Goal: Contribute content

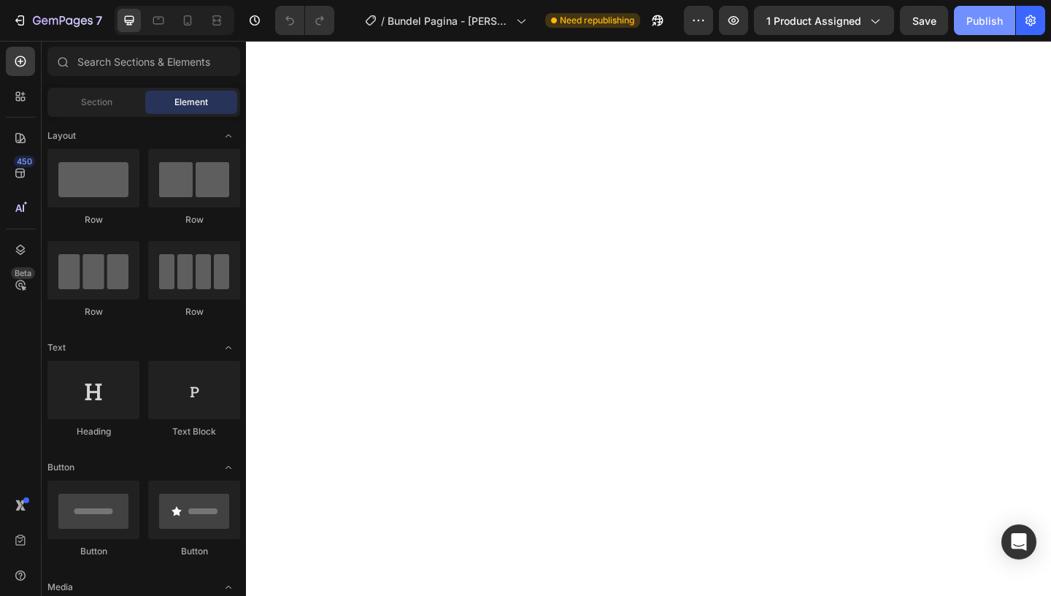
click at [973, 27] on div "Publish" at bounding box center [984, 20] width 36 height 15
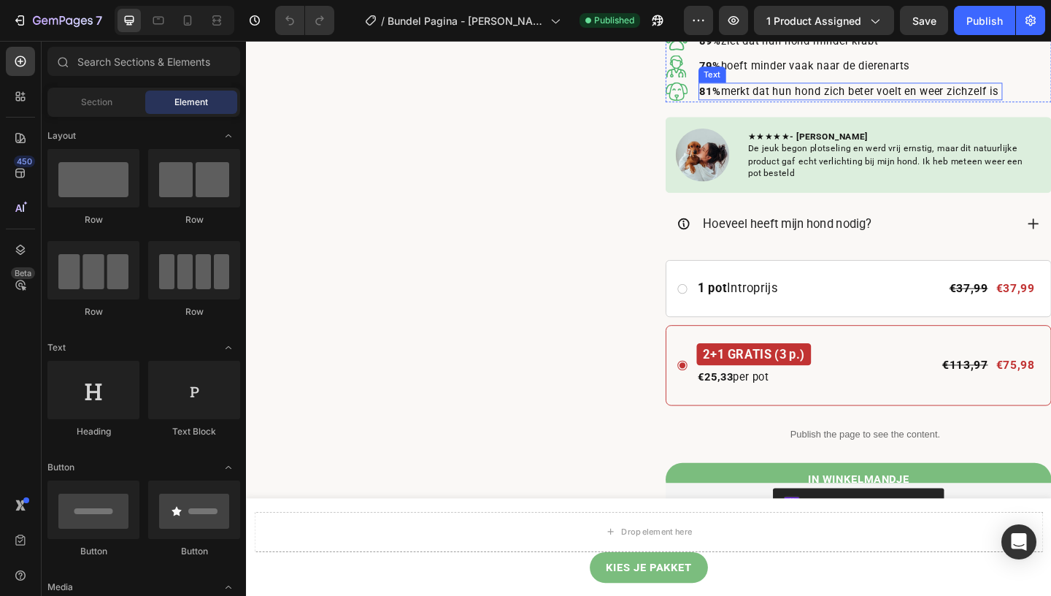
scroll to position [324, 0]
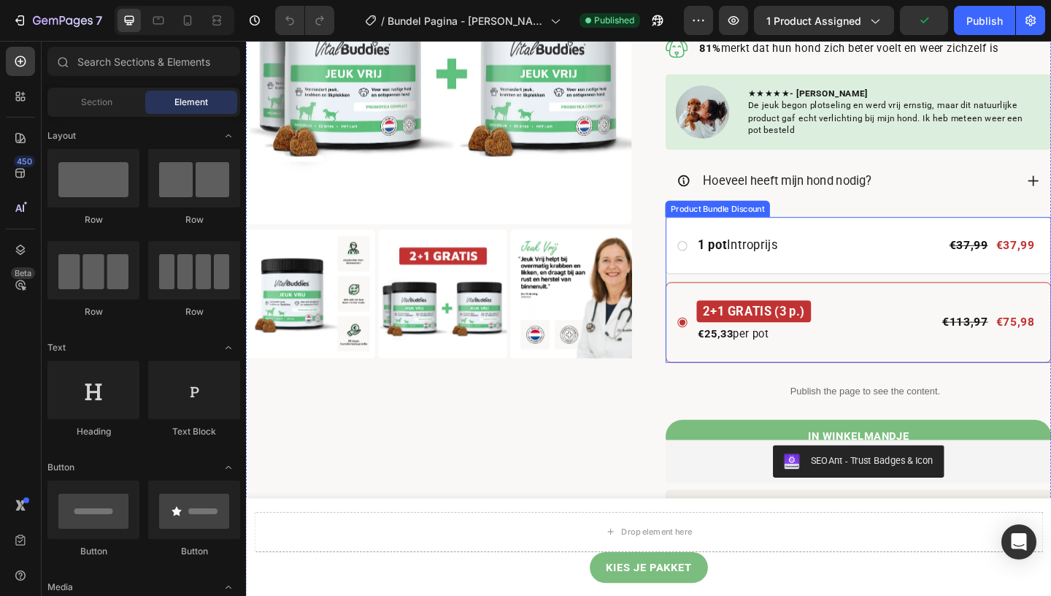
click at [937, 299] on div "1 pot Introprijs Text Block Row €37,99 Compare Price Compare Price €37,99 Produ…" at bounding box center [912, 311] width 420 height 158
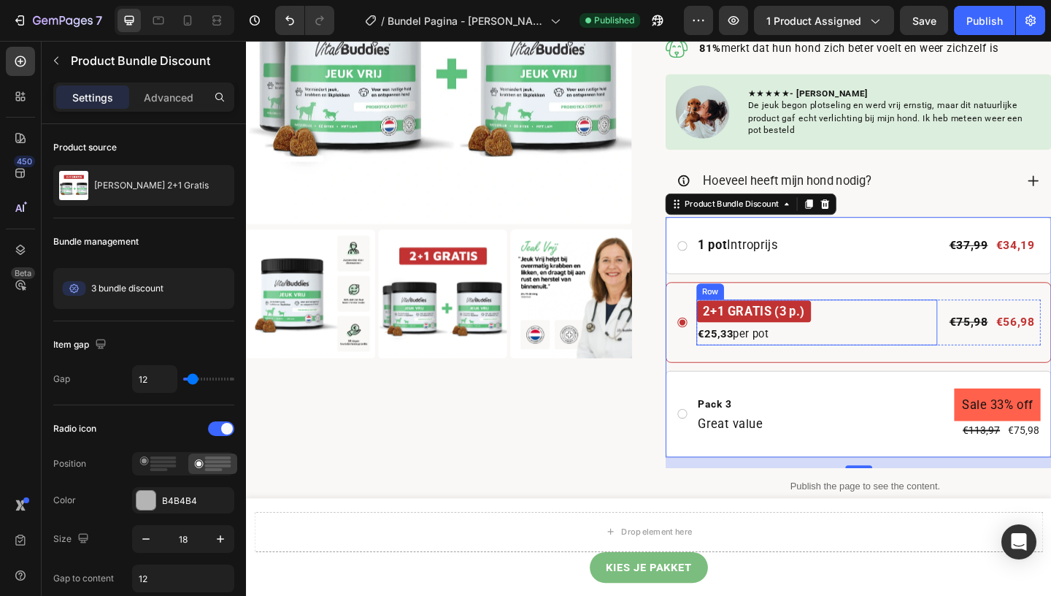
scroll to position [321, 0]
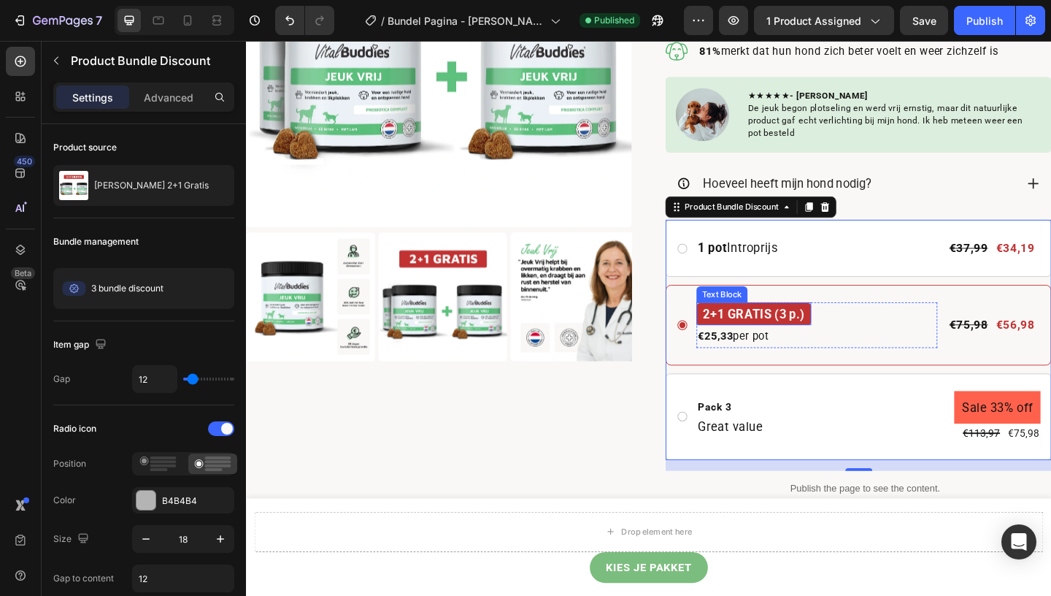
click at [793, 338] on p "2+1 GRATIS (3 p.)" at bounding box center [798, 338] width 110 height 21
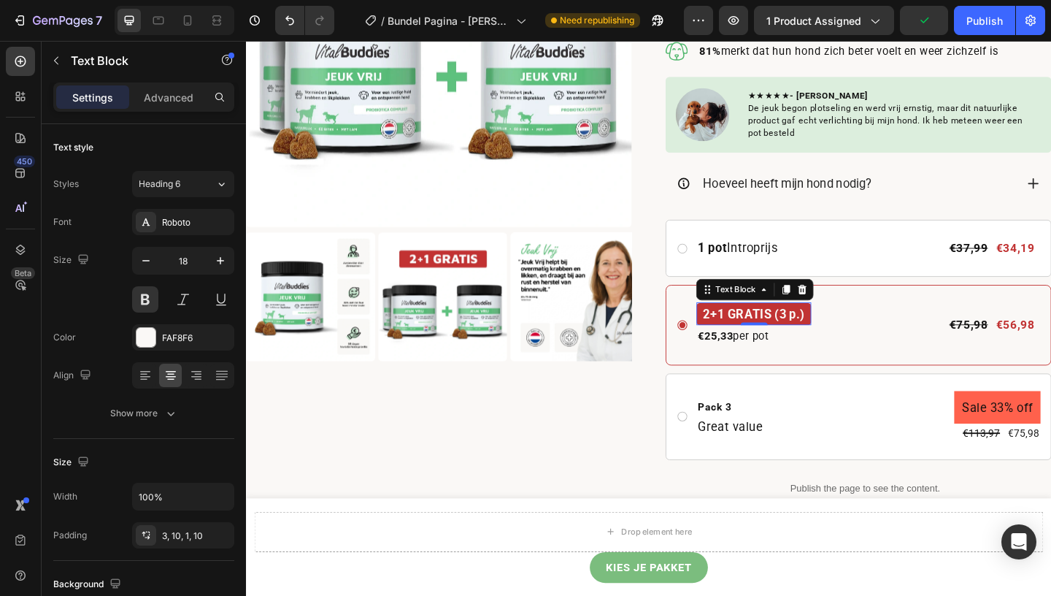
click at [785, 340] on p "2+1 GRATIS (3 p.)" at bounding box center [798, 338] width 110 height 21
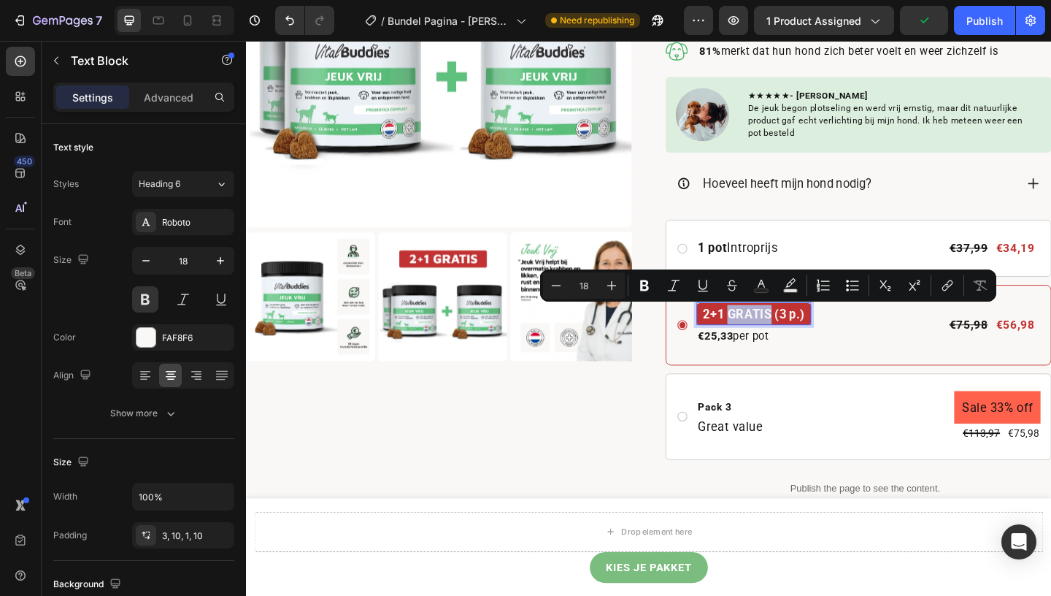
click at [785, 340] on p "2+1 GRATIS (3 p.)" at bounding box center [798, 338] width 110 height 21
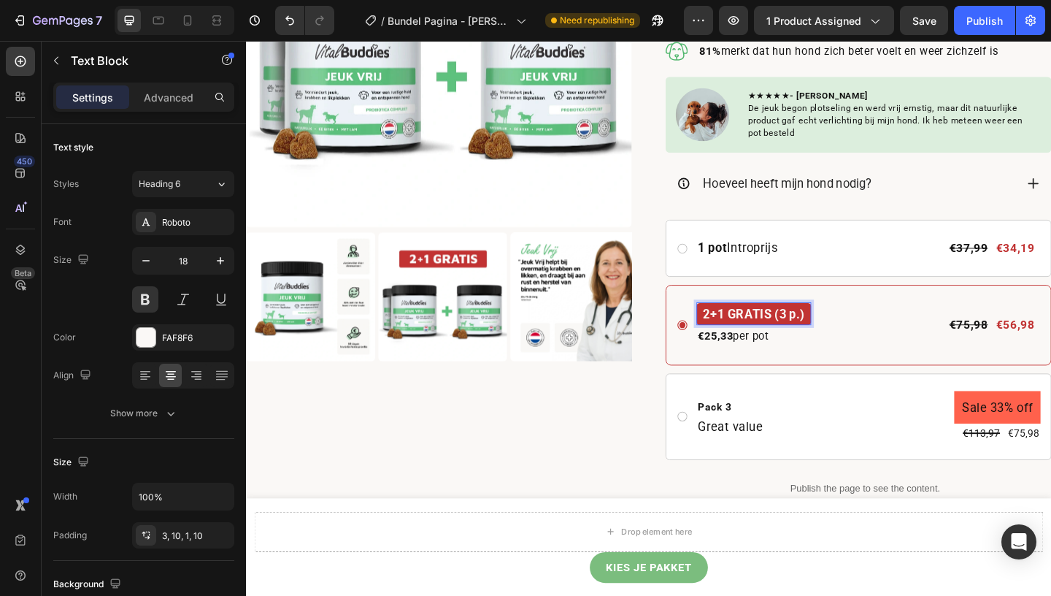
click at [796, 339] on p "2+1 GRATIS (3 p.)" at bounding box center [798, 338] width 110 height 21
click at [819, 342] on p "2+1 GRATIS (3 p.)" at bounding box center [798, 338] width 110 height 21
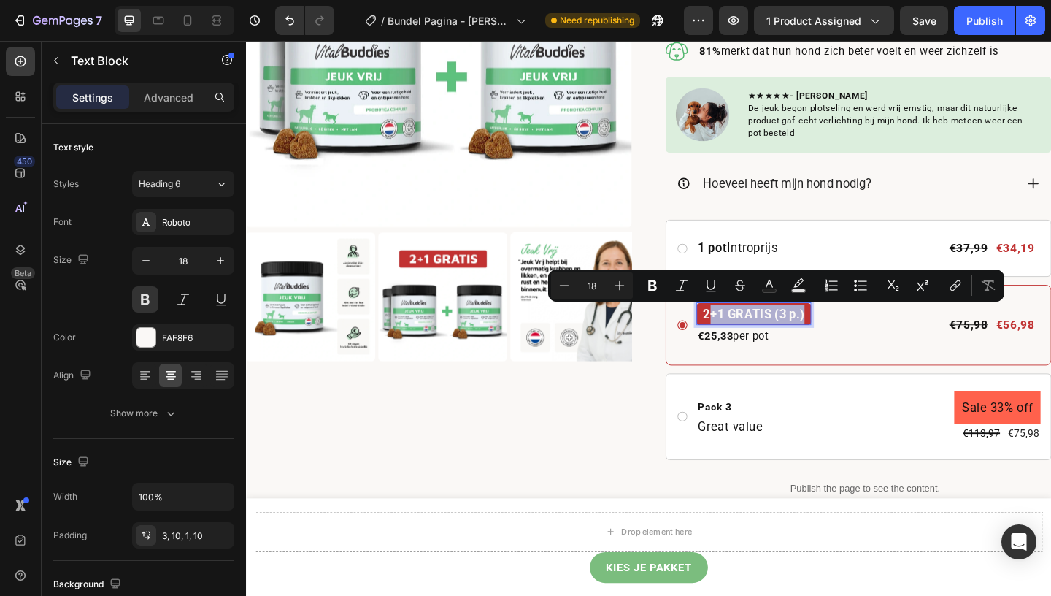
drag, startPoint x: 856, startPoint y: 344, endPoint x: 747, endPoint y: 339, distance: 109.6
click at [747, 339] on p "2+1 GRATIS (3 p.)" at bounding box center [798, 338] width 110 height 21
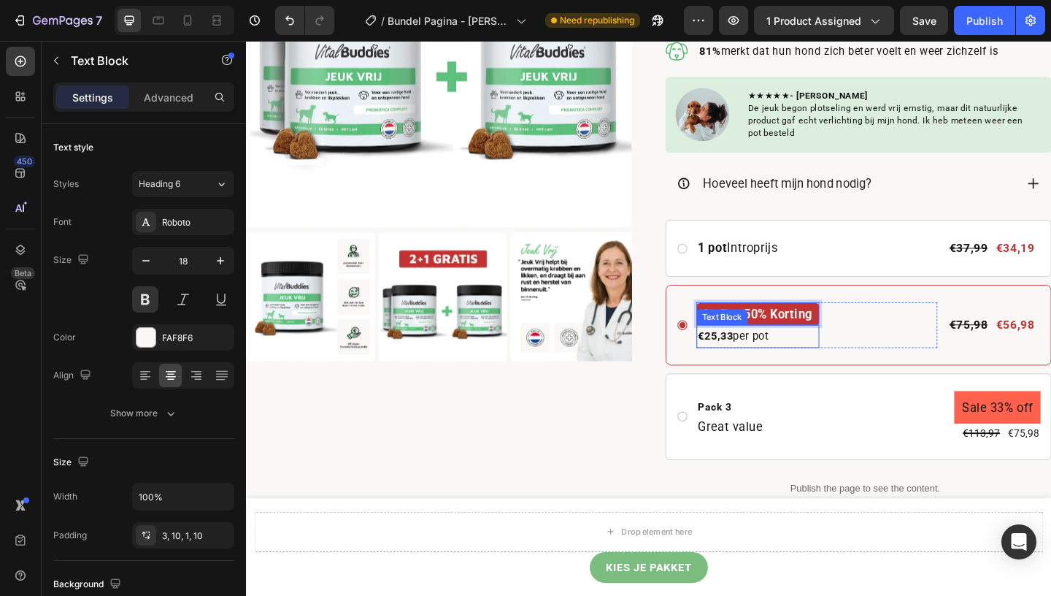
click at [769, 362] on strong "€25,33" at bounding box center [756, 362] width 39 height 14
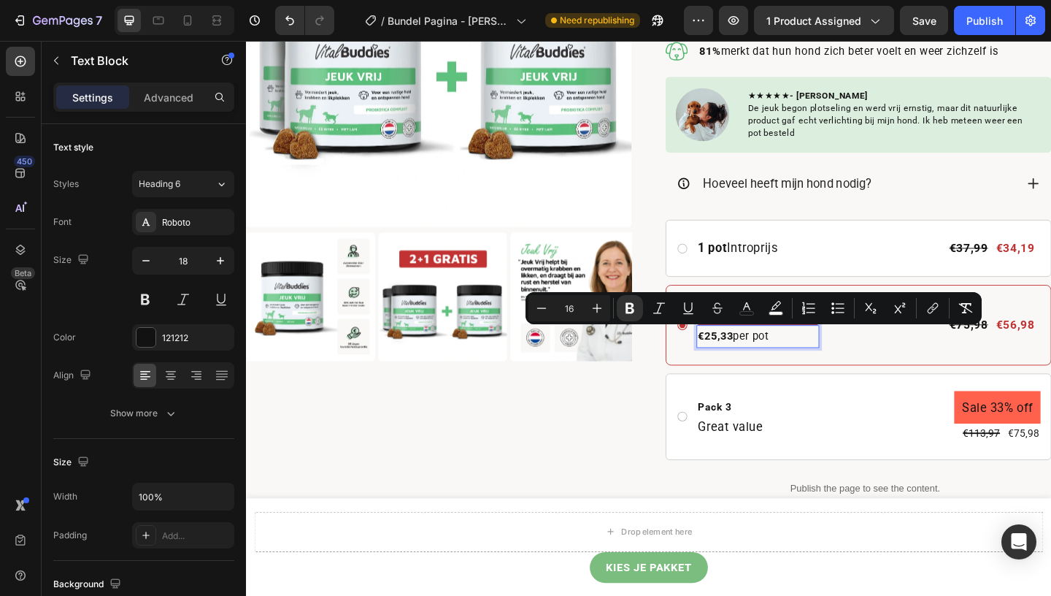
click at [766, 362] on strong "€25,33" at bounding box center [756, 362] width 39 height 14
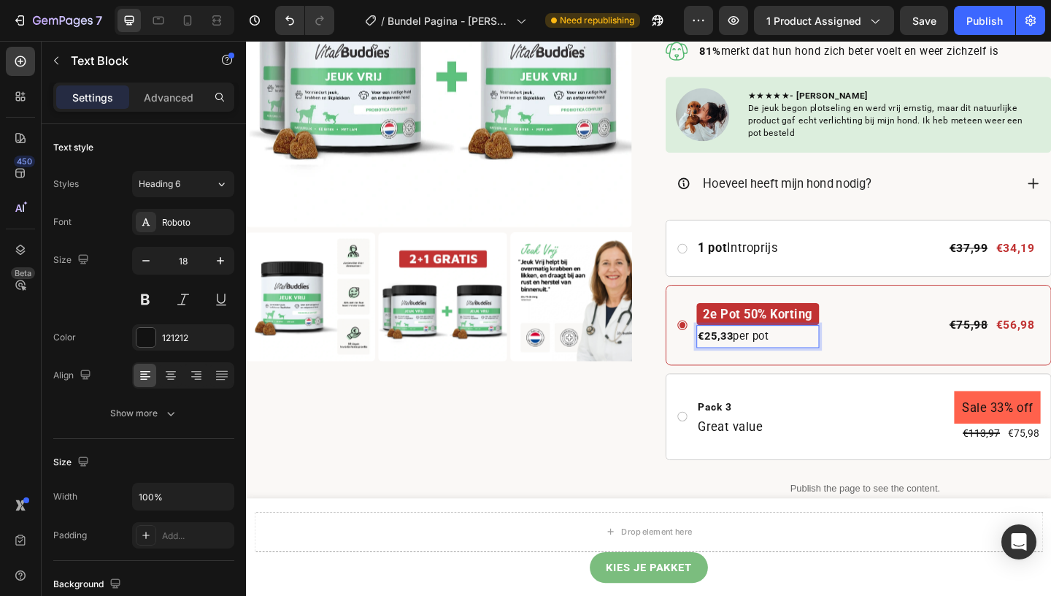
click at [755, 364] on strong "€25,33" at bounding box center [756, 362] width 39 height 14
click at [758, 366] on strong "€25,33" at bounding box center [756, 362] width 39 height 14
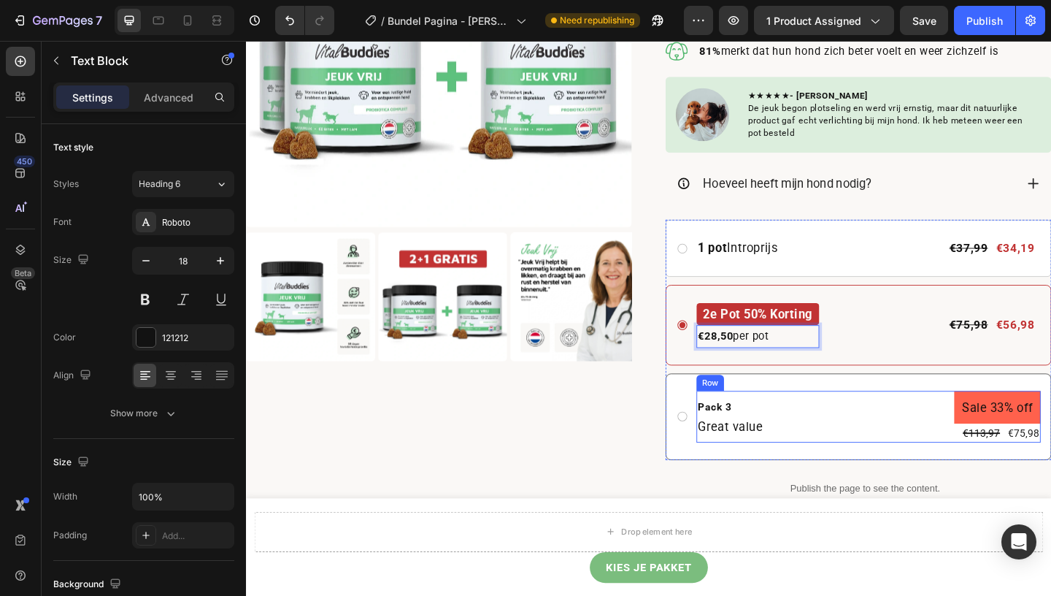
click at [858, 444] on div "Pack 3 Text Block Great value Text Block Sale 33% off Product Badge €113,97 Pro…" at bounding box center [923, 449] width 374 height 56
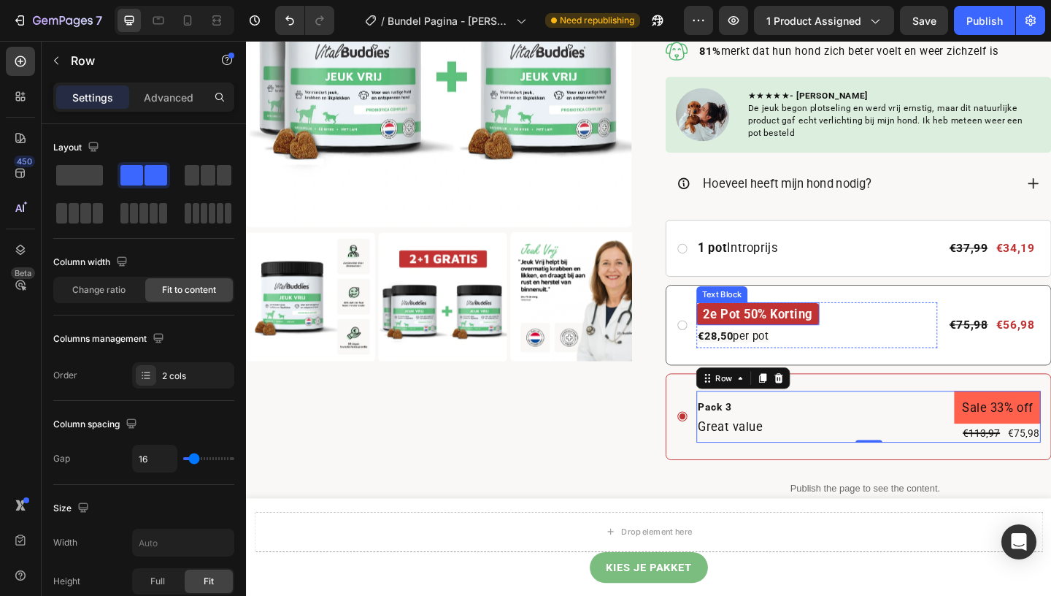
click at [814, 337] on p "2e Pot 50% Korting" at bounding box center [802, 338] width 119 height 21
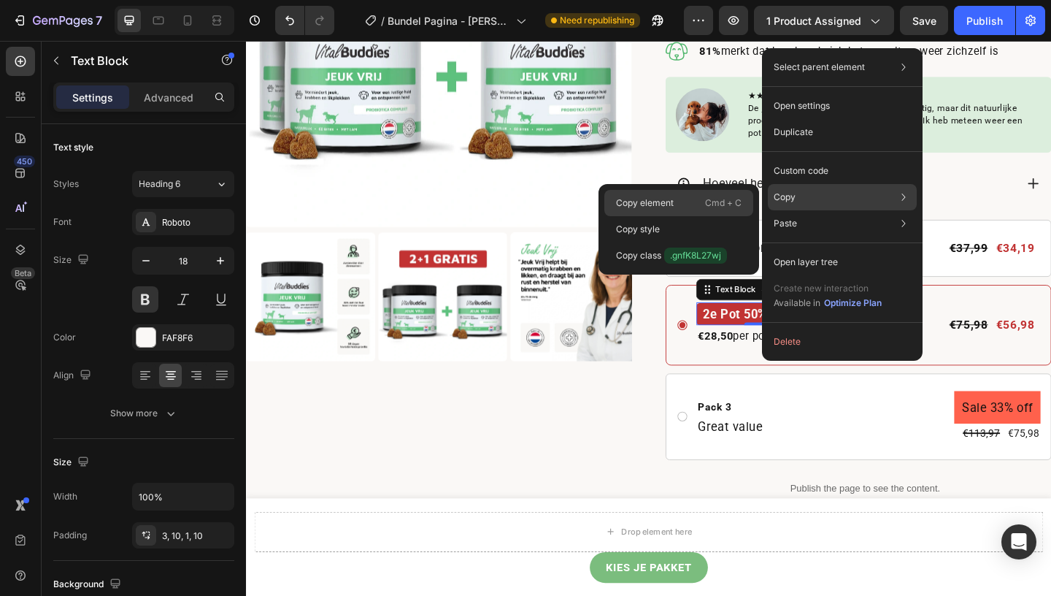
click at [694, 207] on div "Copy element Cmd + C" at bounding box center [678, 203] width 149 height 26
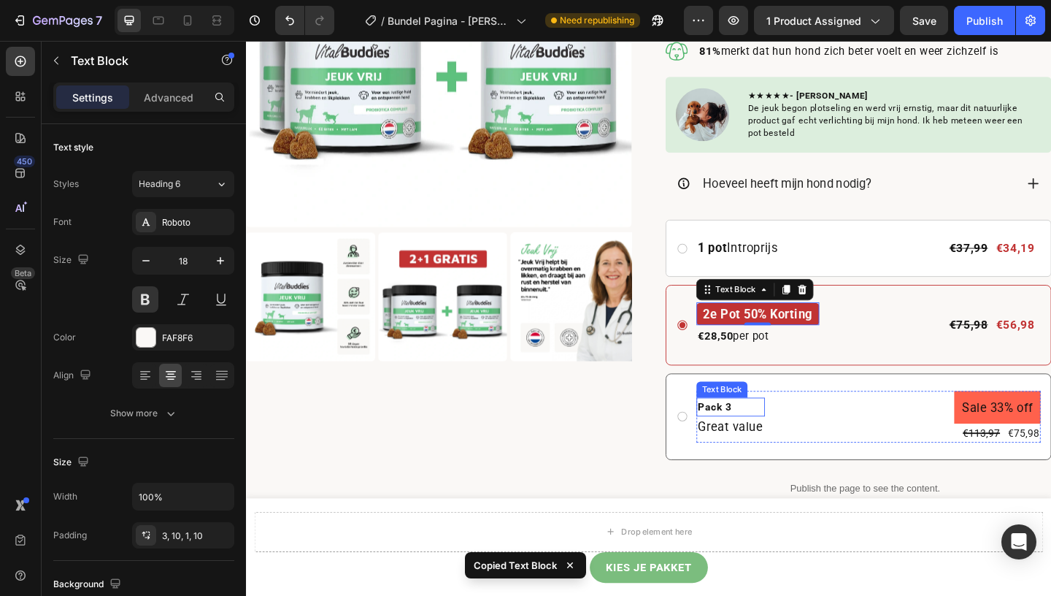
click at [762, 435] on div "Pack 3" at bounding box center [773, 438] width 74 height 20
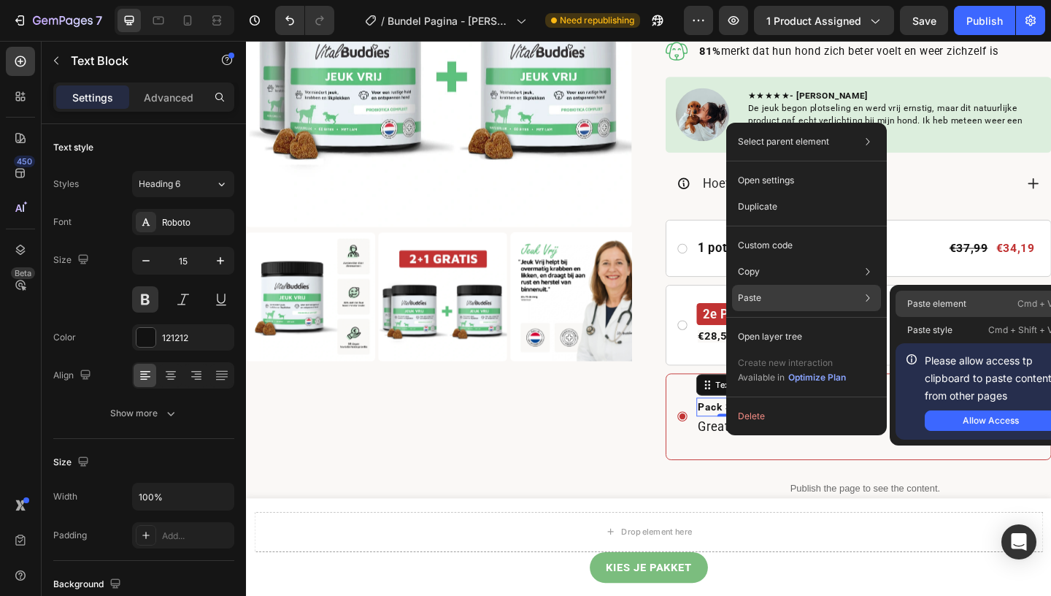
click at [953, 307] on p "Paste element" at bounding box center [936, 303] width 59 height 13
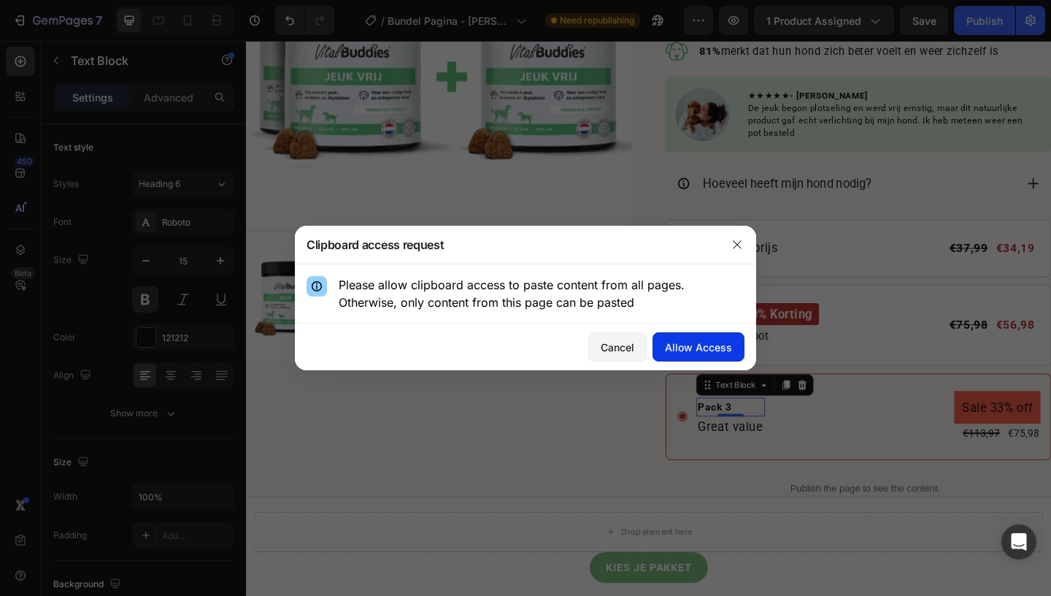
click at [704, 348] on div "Allow Access" at bounding box center [698, 346] width 67 height 15
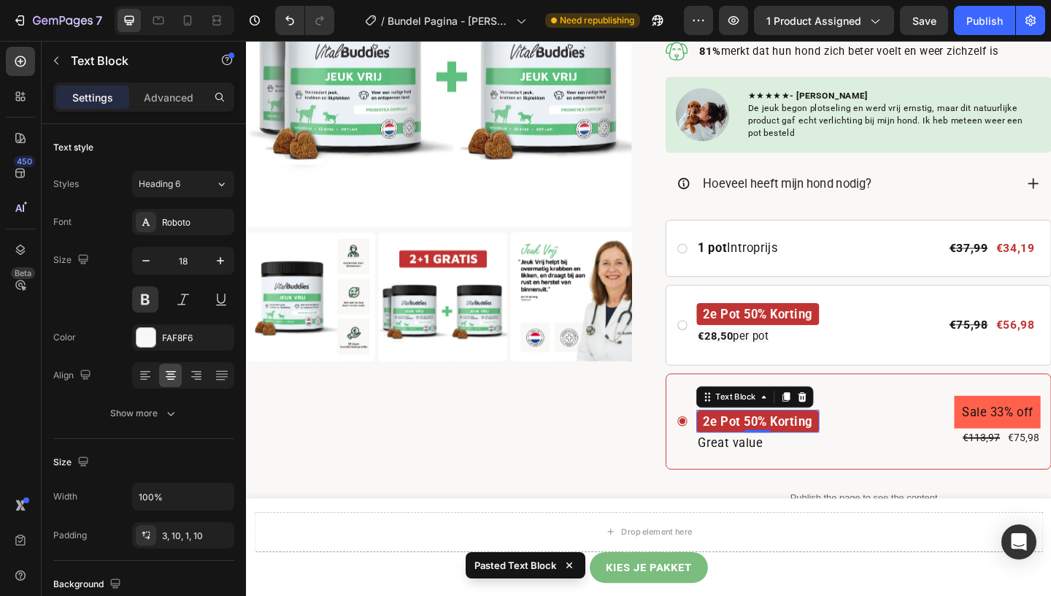
click at [826, 452] on p "2e Pot 50% Korting" at bounding box center [802, 455] width 119 height 21
click at [814, 454] on p "2e Pot 50% Korting" at bounding box center [802, 455] width 119 height 21
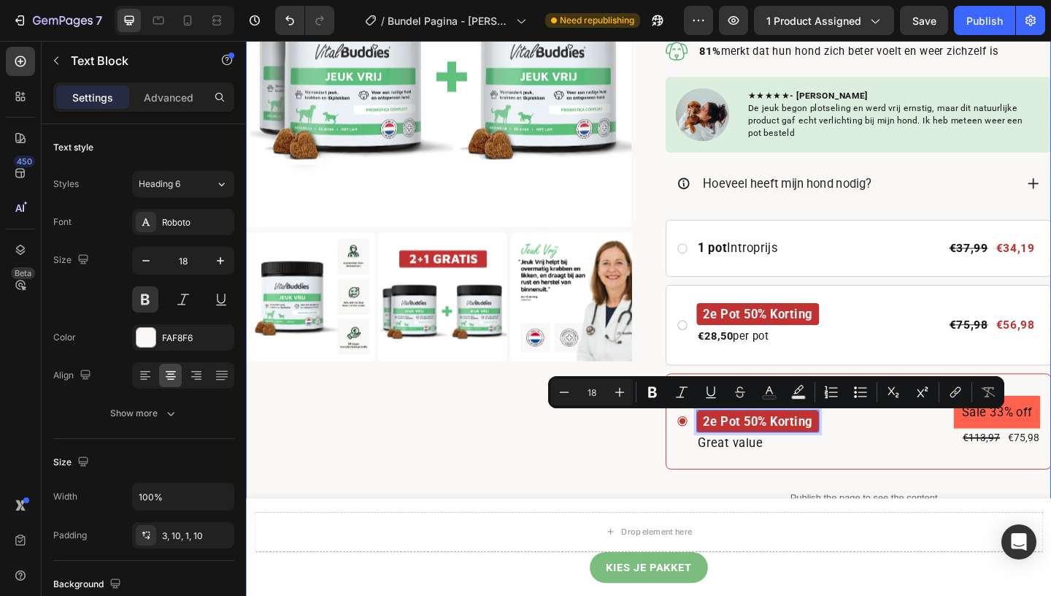
click at [639, 491] on div "Product Images" at bounding box center [456, 331] width 420 height 1016
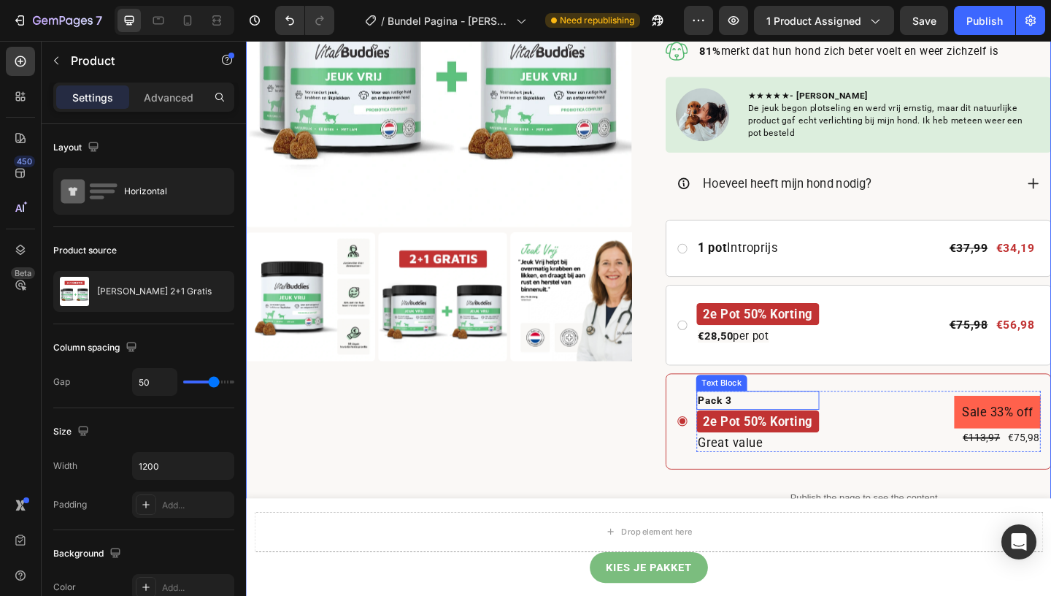
click at [807, 433] on div "Pack 3" at bounding box center [803, 431] width 134 height 20
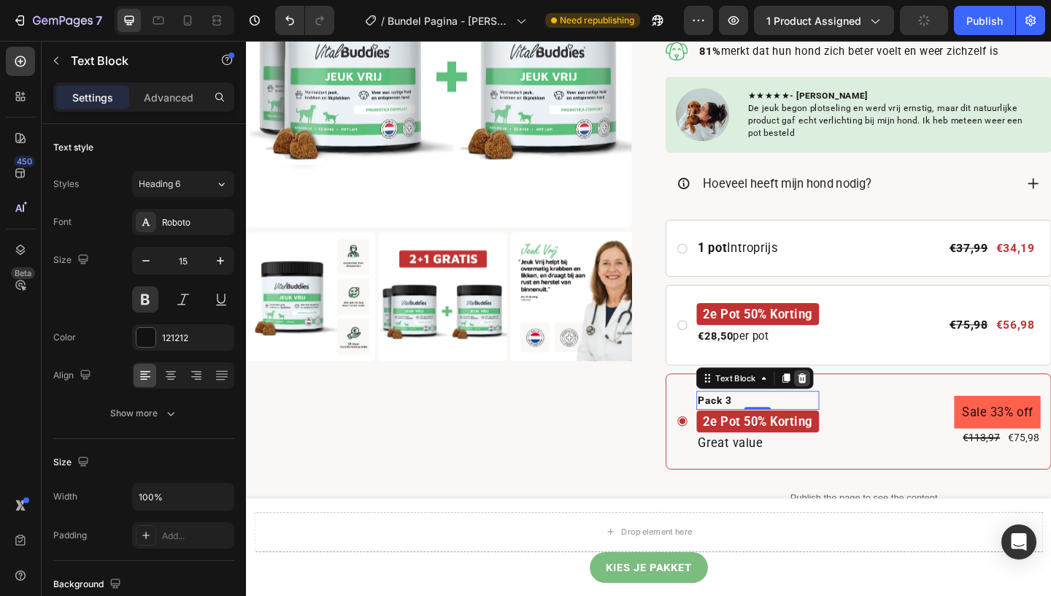
click at [850, 409] on icon at bounding box center [851, 407] width 9 height 10
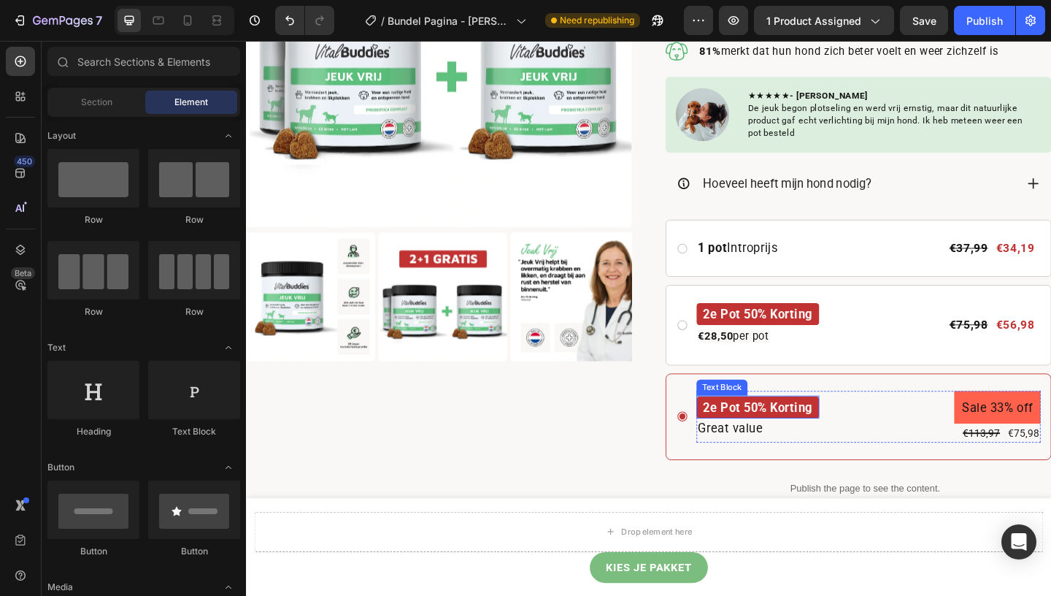
click at [799, 437] on p "2e Pot 50% Korting" at bounding box center [802, 439] width 119 height 21
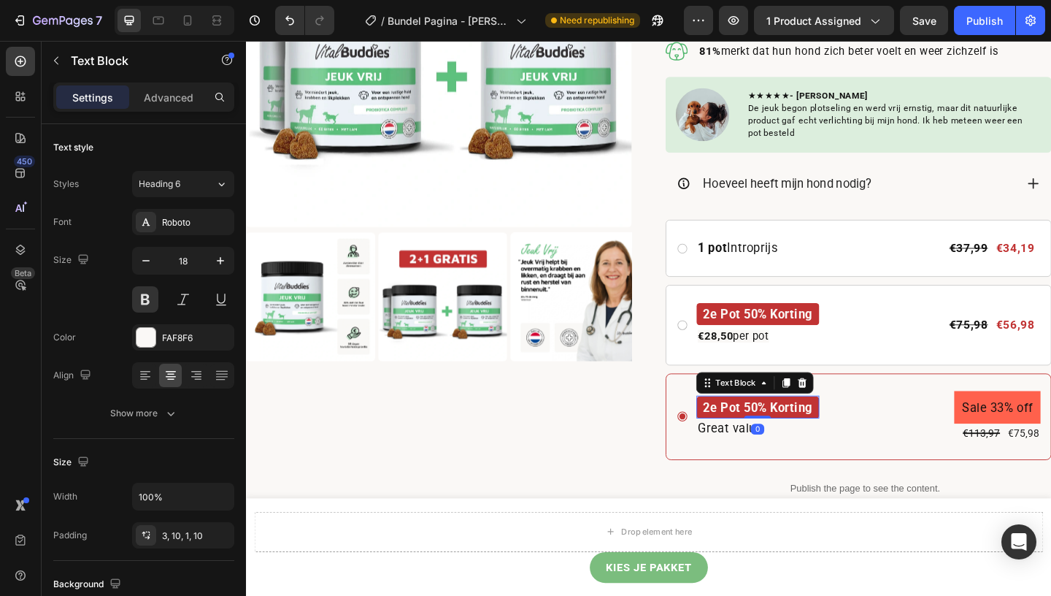
click at [799, 437] on p "2e Pot 50% Korting" at bounding box center [802, 439] width 119 height 21
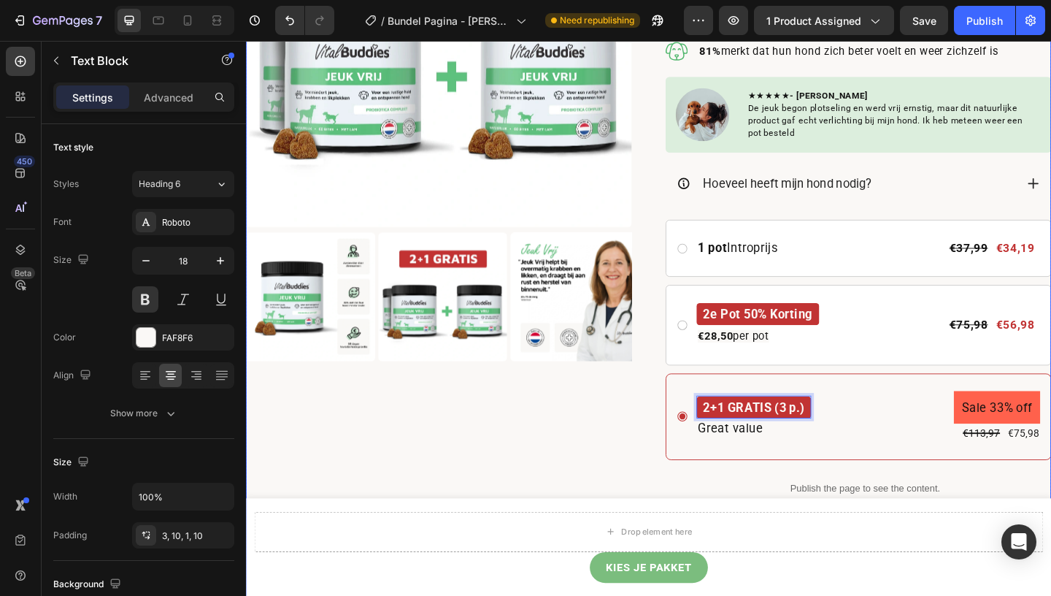
click at [652, 485] on div "Product Images" at bounding box center [456, 326] width 420 height 1007
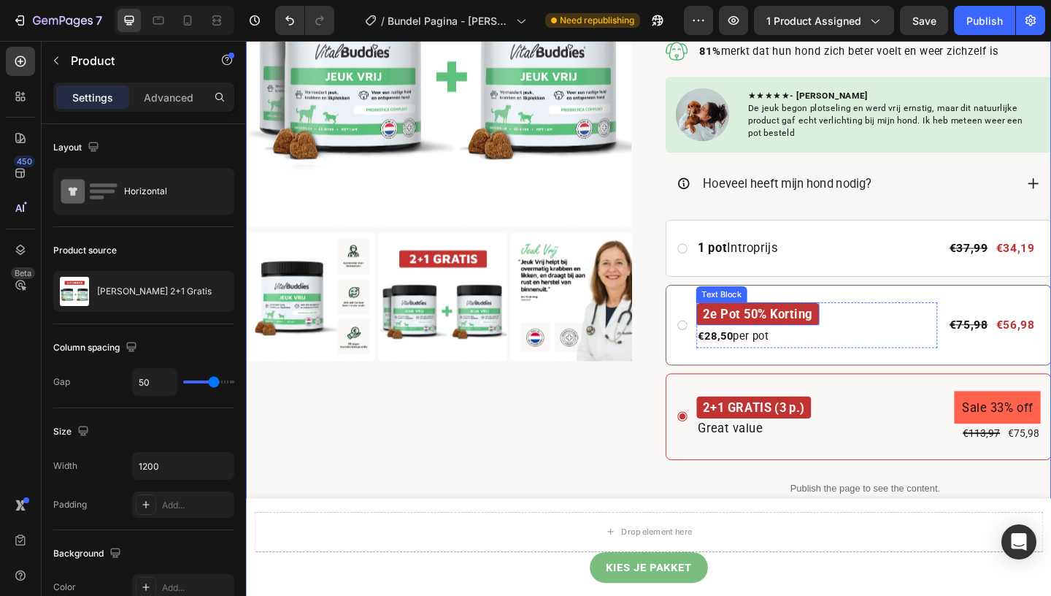
click at [805, 338] on p "2e Pot 50% Korting" at bounding box center [802, 338] width 119 height 21
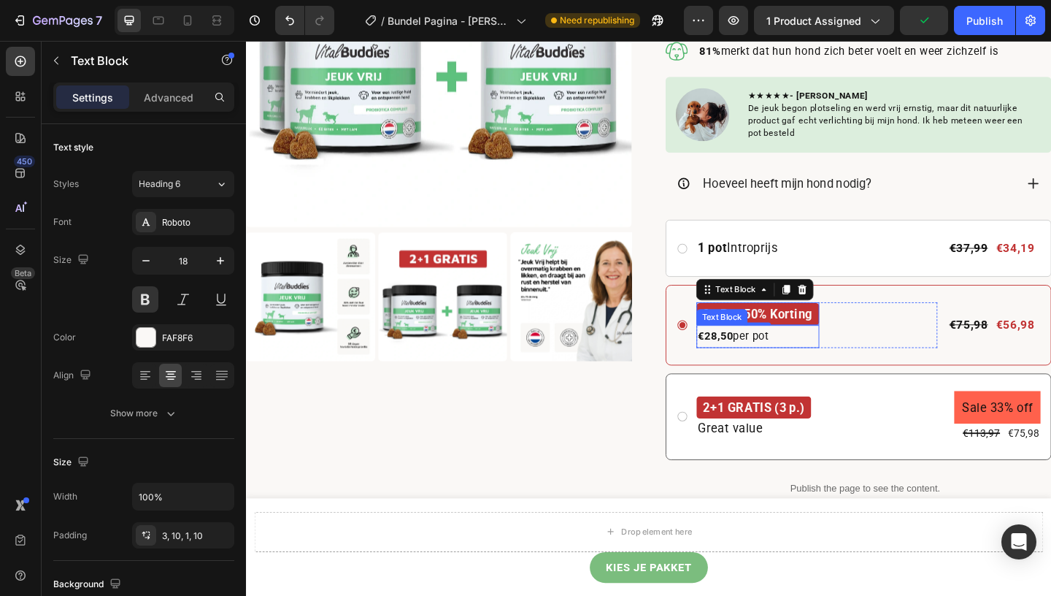
click at [767, 364] on strong "€28,50" at bounding box center [756, 362] width 39 height 14
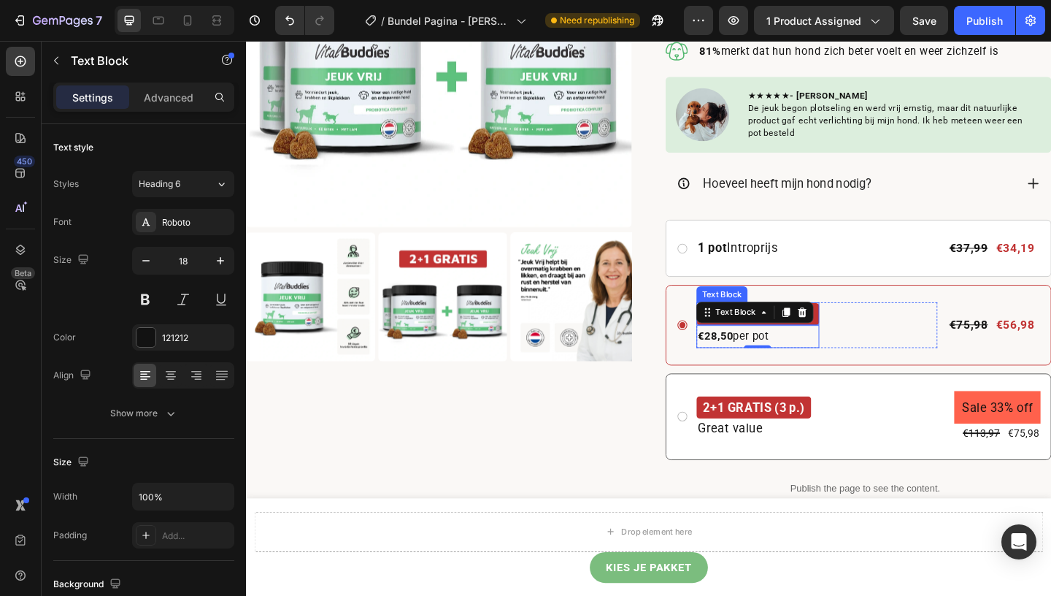
click at [867, 337] on div "2e Pot 50% Korting" at bounding box center [803, 338] width 134 height 24
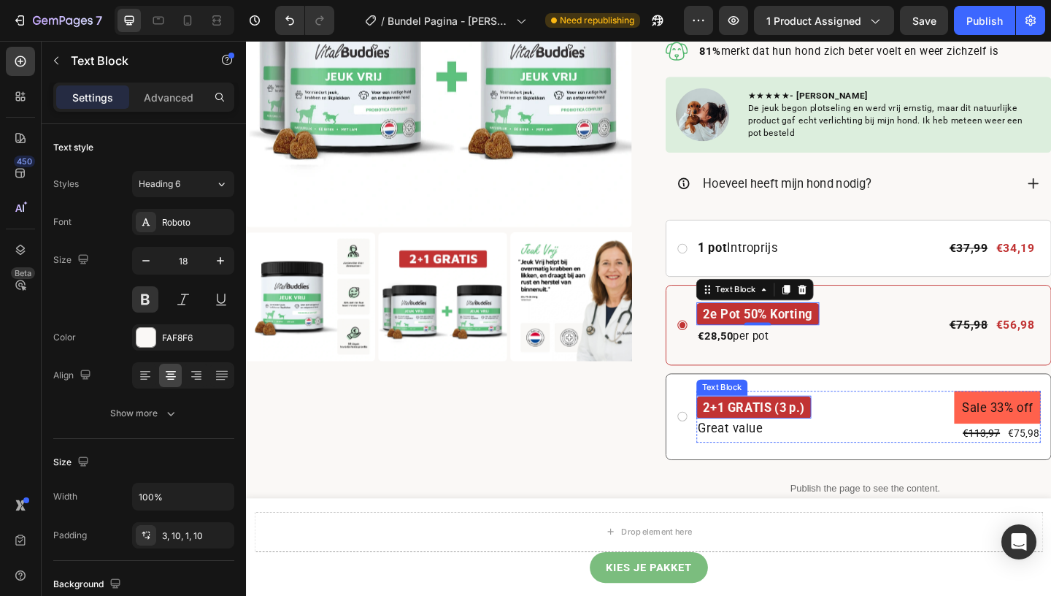
click at [796, 435] on p "2+1 GRATIS (3 p.)" at bounding box center [798, 439] width 110 height 21
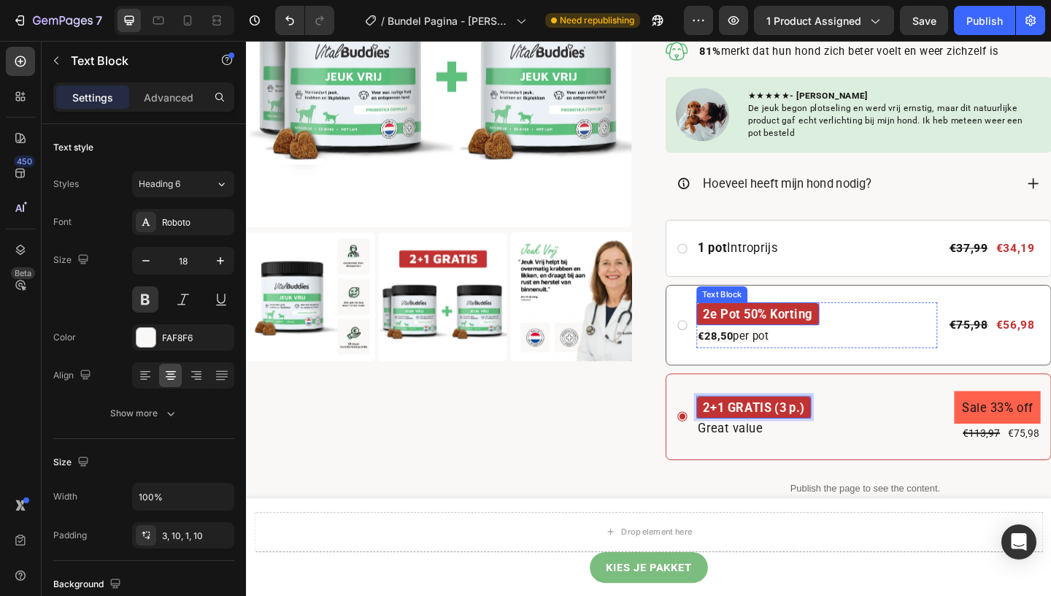
click at [805, 339] on p "2e Pot 50% Korting" at bounding box center [802, 338] width 119 height 21
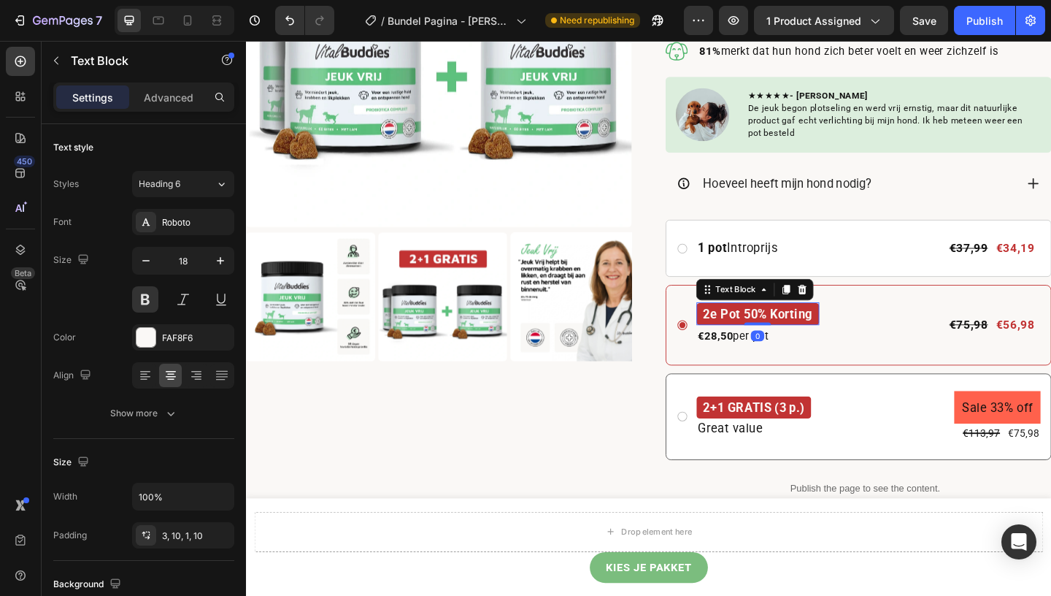
click at [805, 339] on p "2e Pot 50% Korting" at bounding box center [802, 338] width 119 height 21
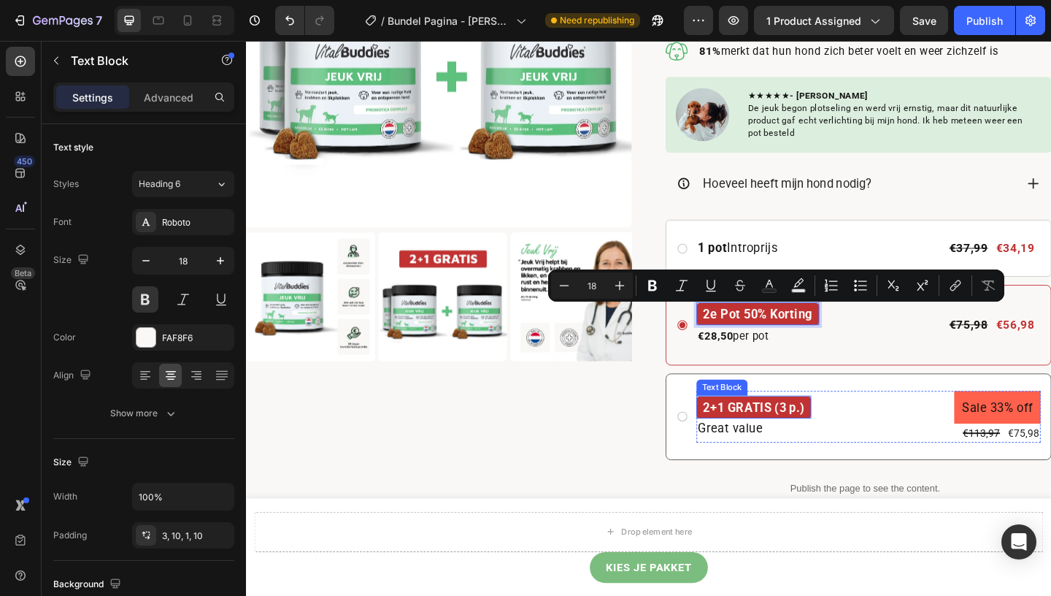
click at [793, 439] on p "2+1 GRATIS (3 p.)" at bounding box center [798, 439] width 110 height 21
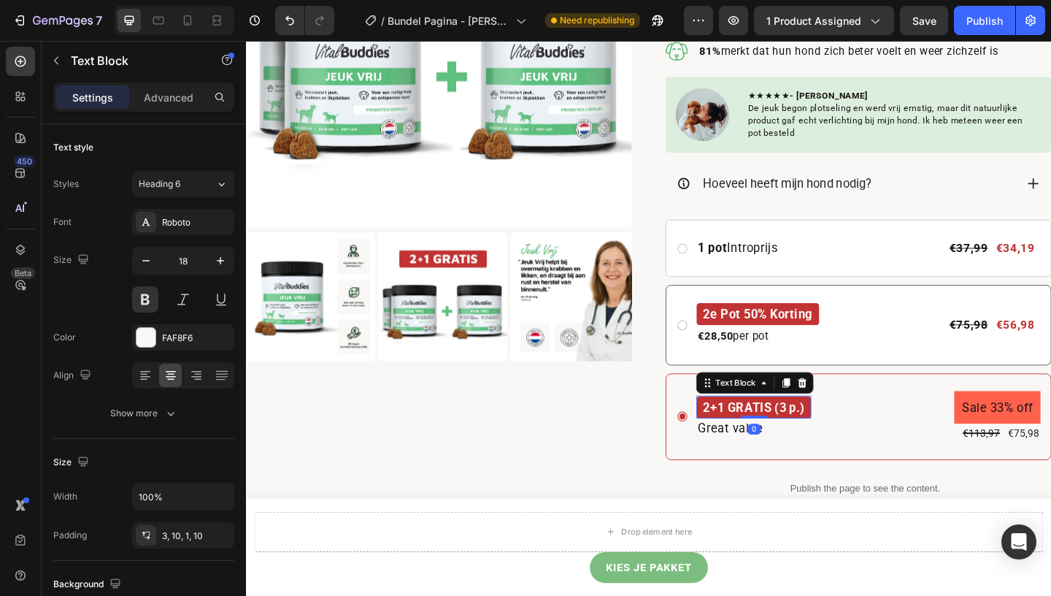
click at [793, 439] on p "2+1 GRATIS (3 p.)" at bounding box center [798, 439] width 110 height 21
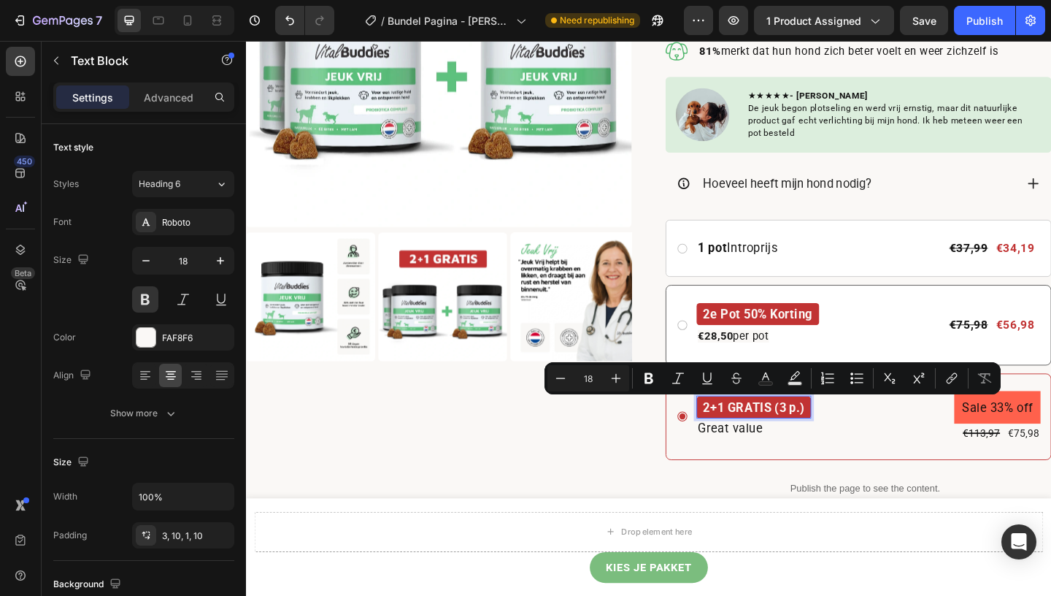
click at [816, 441] on p "2+1 GRATIS (3 p.)" at bounding box center [798, 439] width 110 height 21
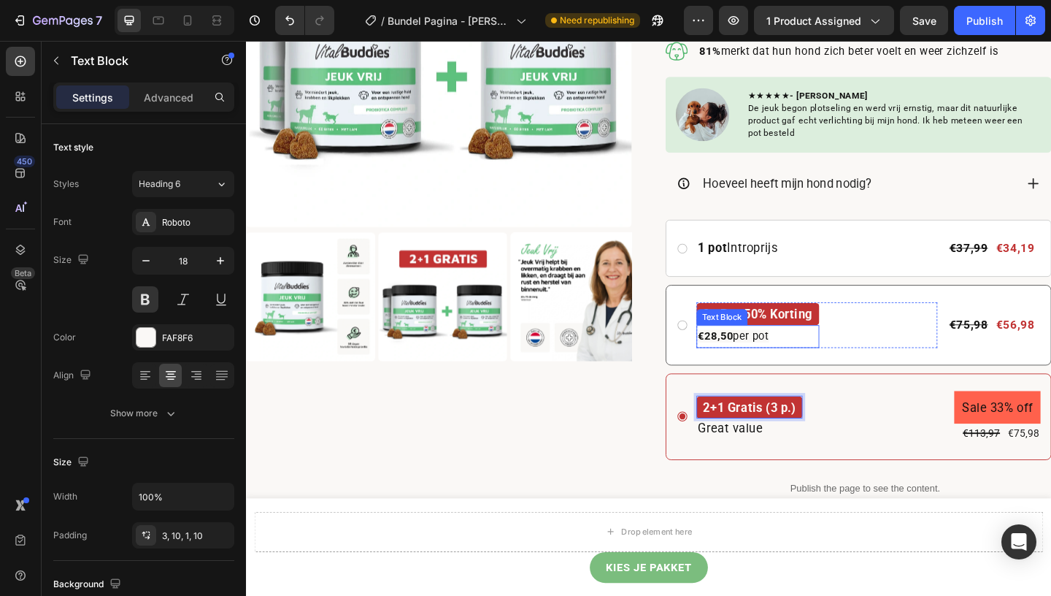
click at [785, 364] on span "€28,50 per pot" at bounding box center [775, 362] width 77 height 14
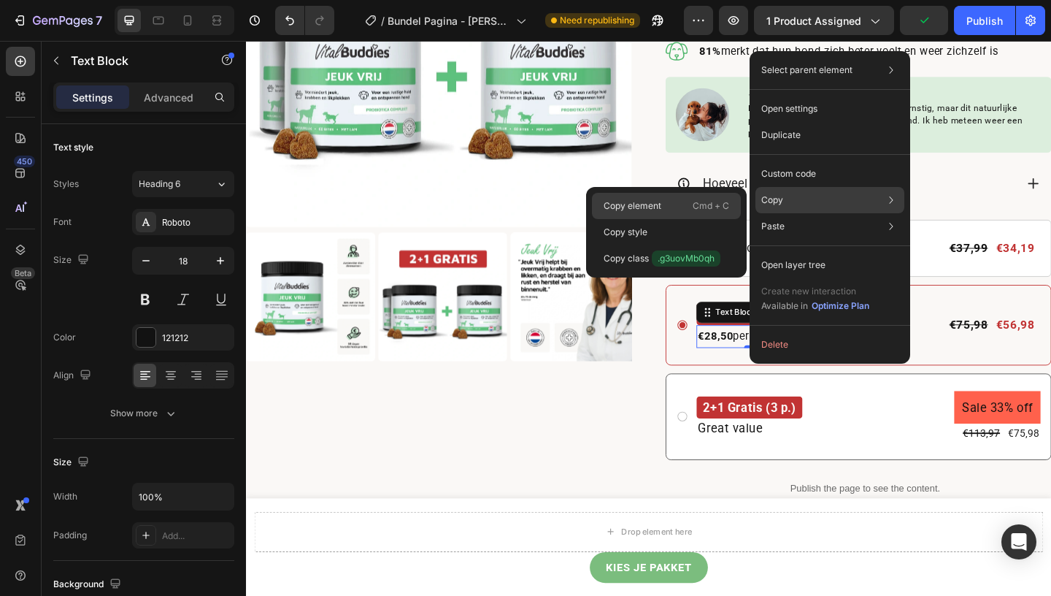
click at [682, 204] on div "Copy element Cmd + C" at bounding box center [666, 206] width 149 height 26
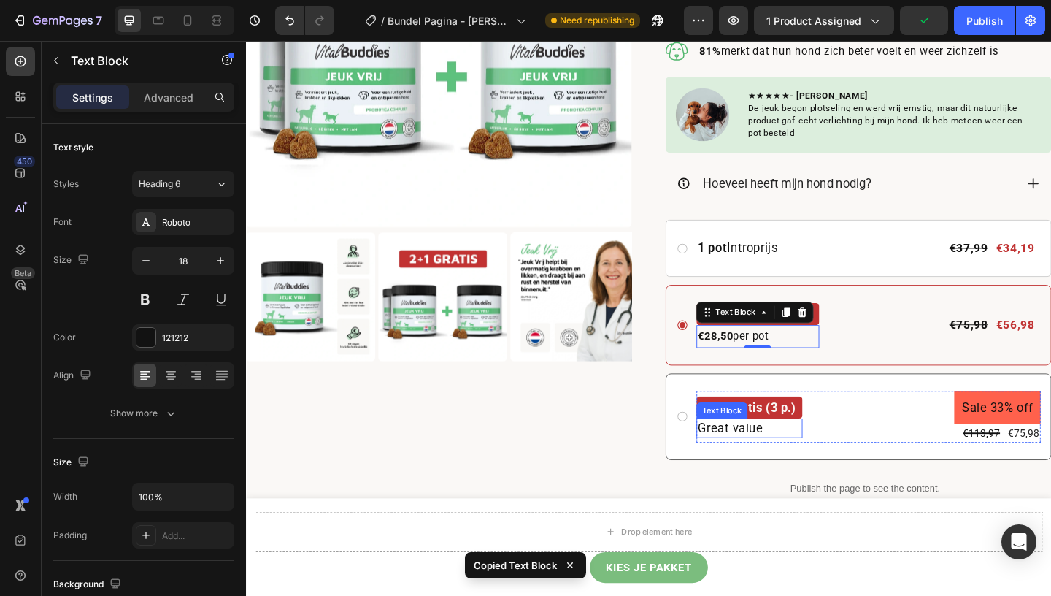
click at [770, 464] on p "Great value" at bounding box center [793, 462] width 112 height 18
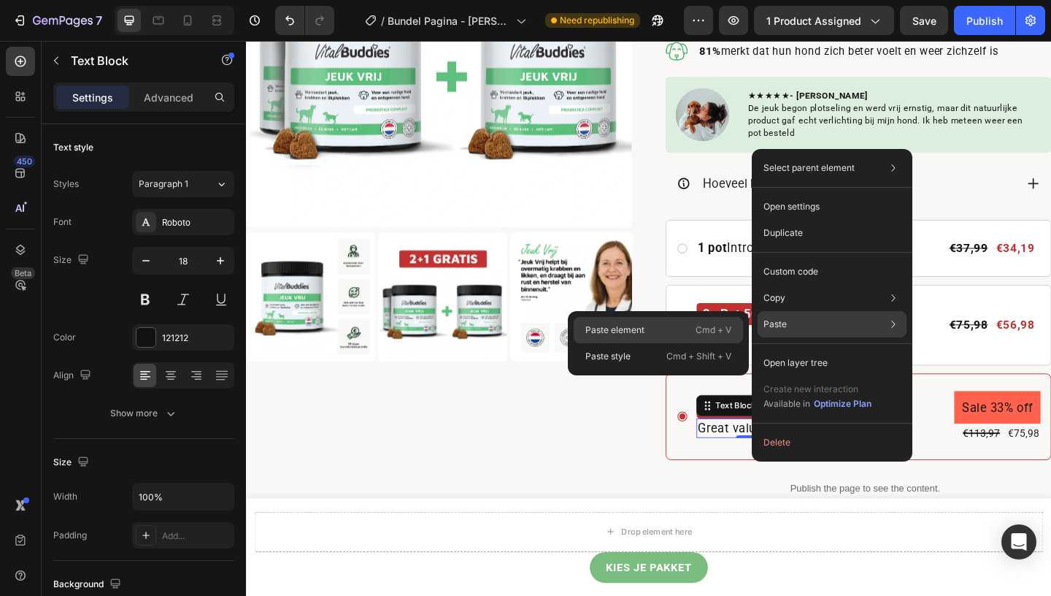
click at [661, 325] on div "Paste element Cmd + V" at bounding box center [658, 330] width 169 height 26
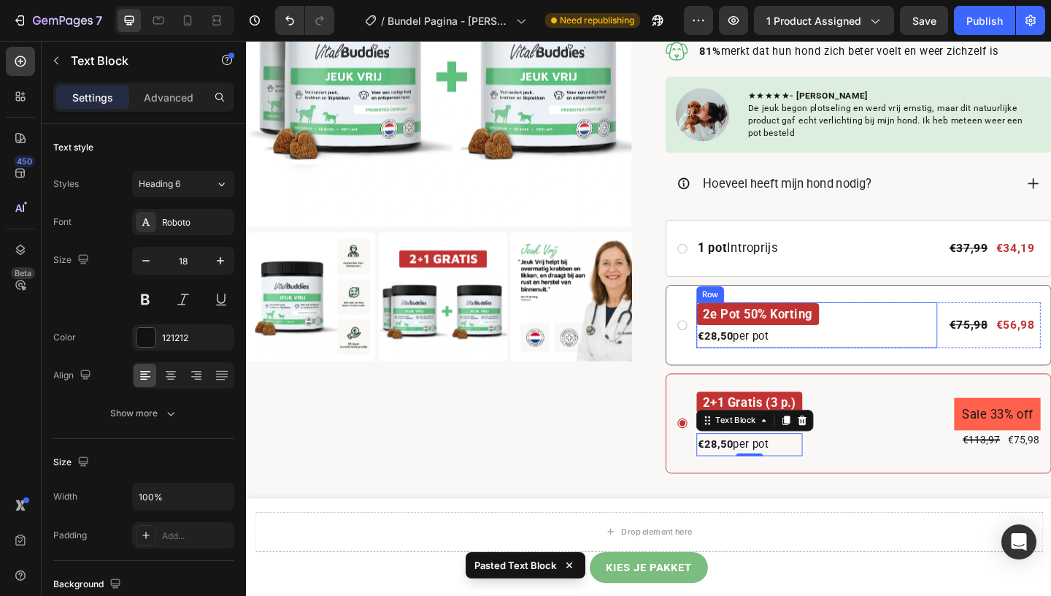
click at [877, 355] on div "2e Pot 50% Korting Text Block €28,50 per pot Text Block Row" at bounding box center [867, 350] width 262 height 50
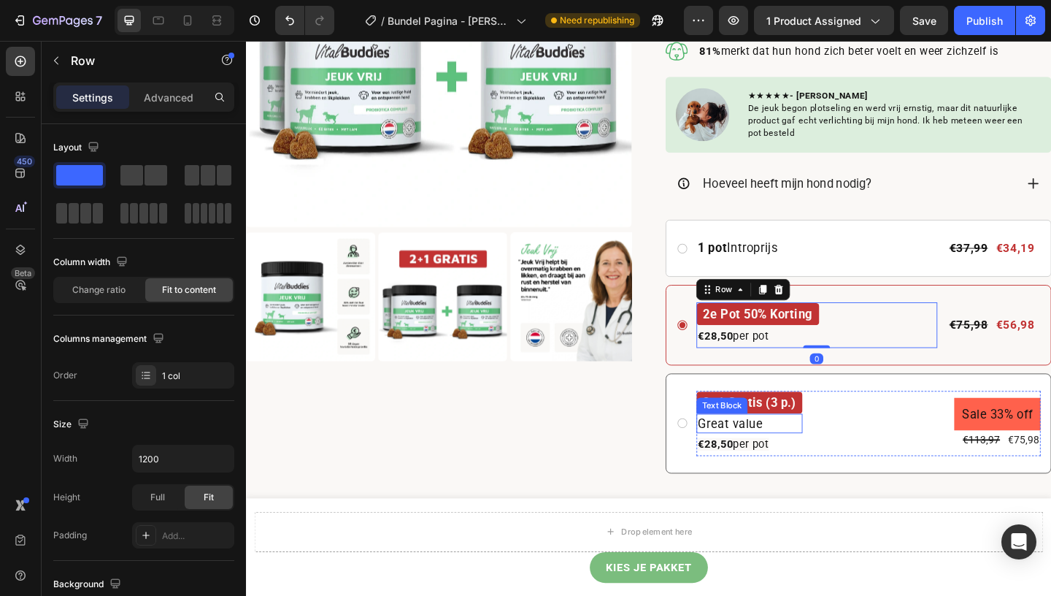
click at [817, 459] on p "Great value" at bounding box center [793, 456] width 112 height 18
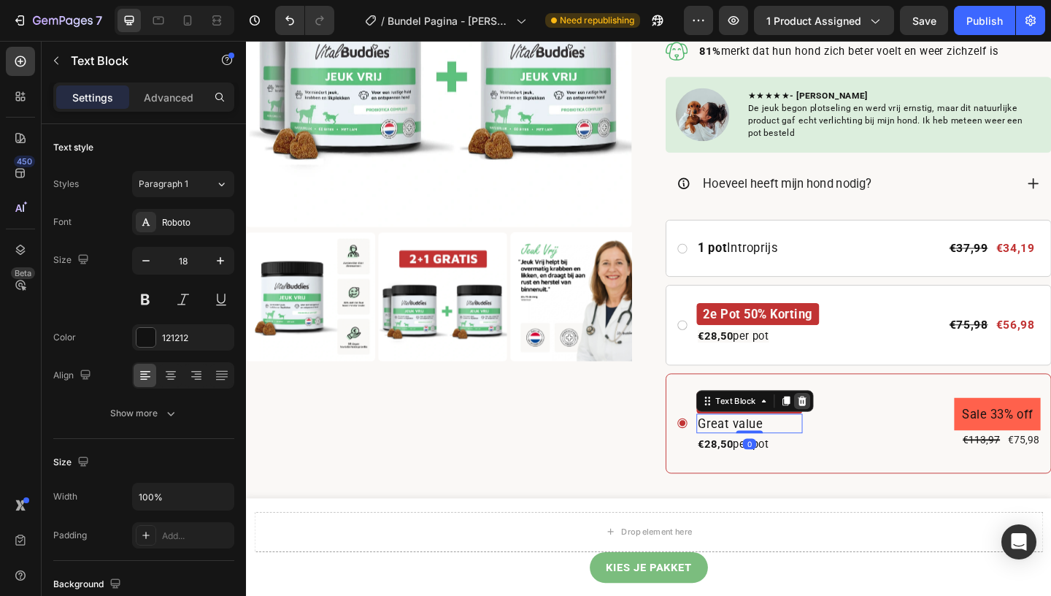
click at [855, 435] on icon at bounding box center [851, 432] width 12 height 12
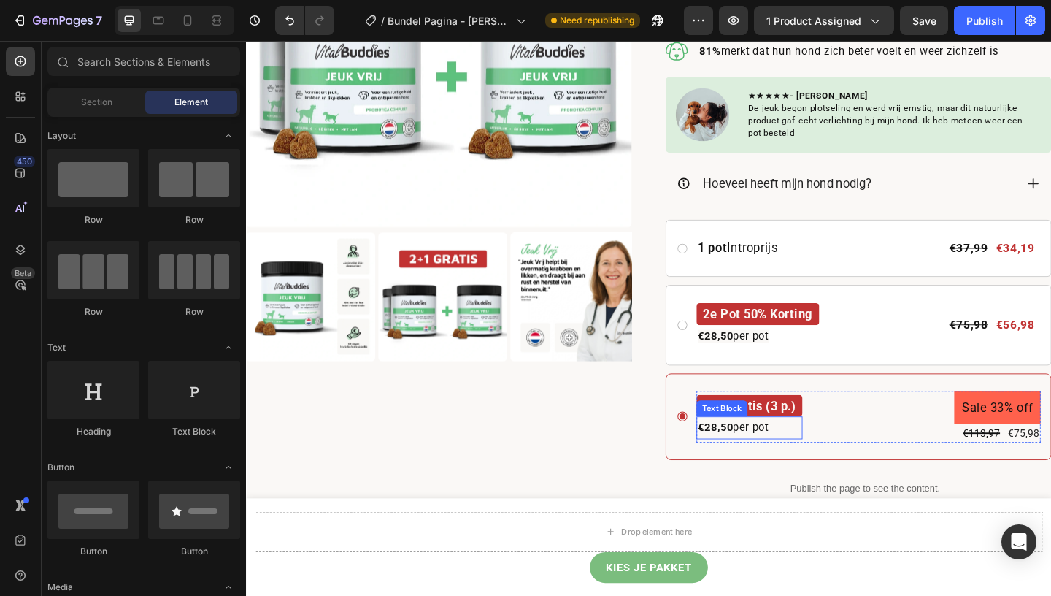
click at [780, 465] on span "€28,50 per pot" at bounding box center [775, 461] width 77 height 14
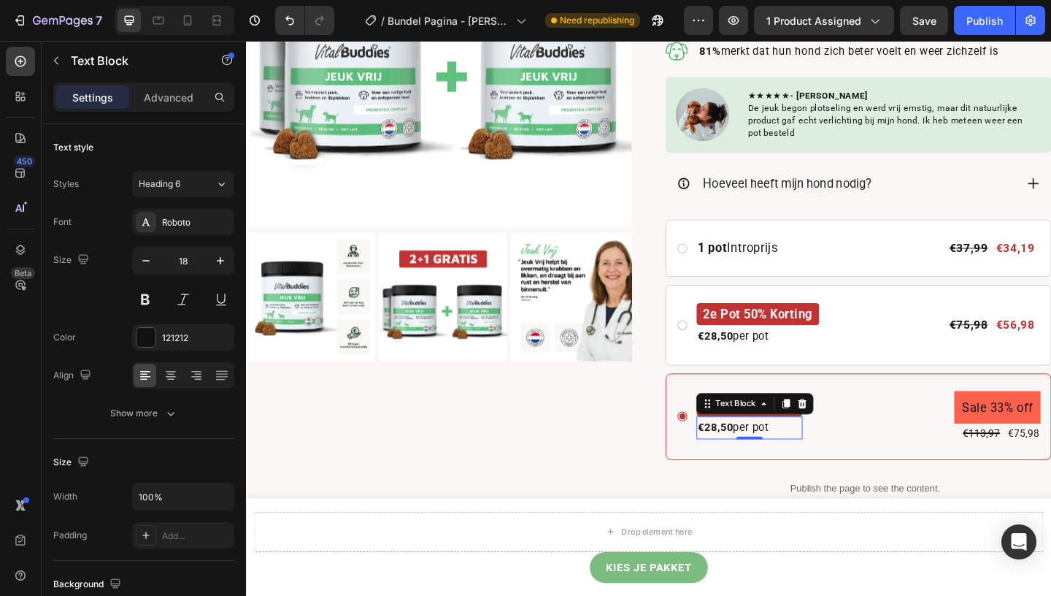
click at [762, 463] on strong "€28,50" at bounding box center [756, 461] width 39 height 14
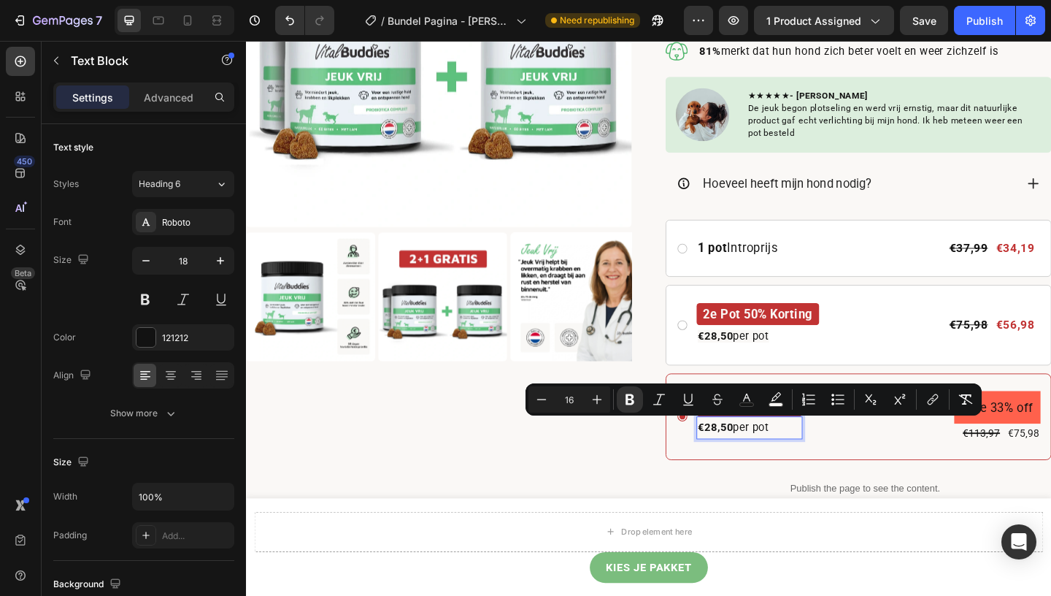
click at [761, 462] on strong "€28,50" at bounding box center [756, 461] width 39 height 14
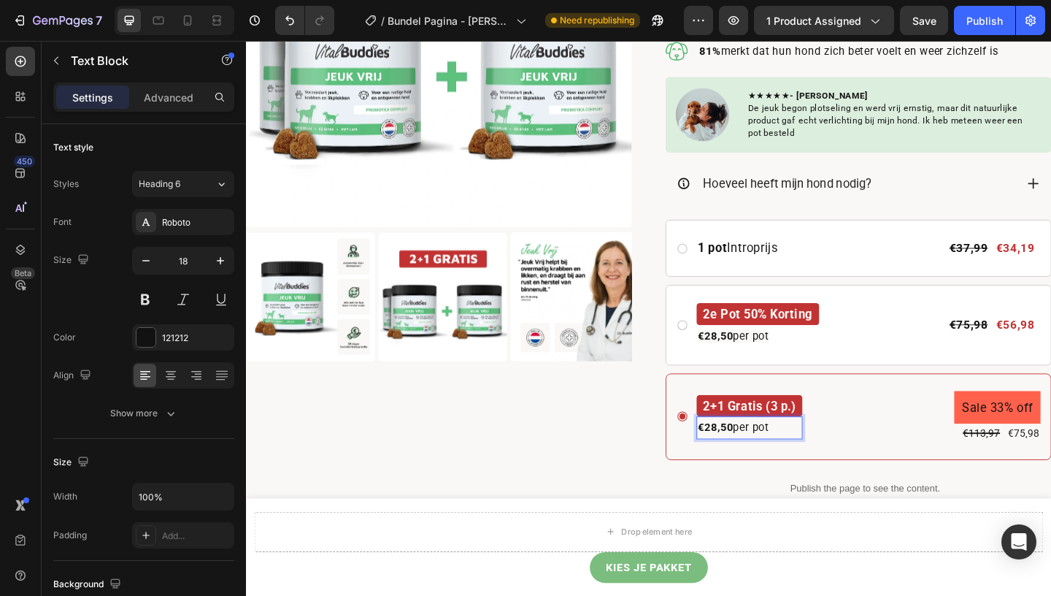
click at [755, 464] on strong "€28,50" at bounding box center [756, 461] width 39 height 14
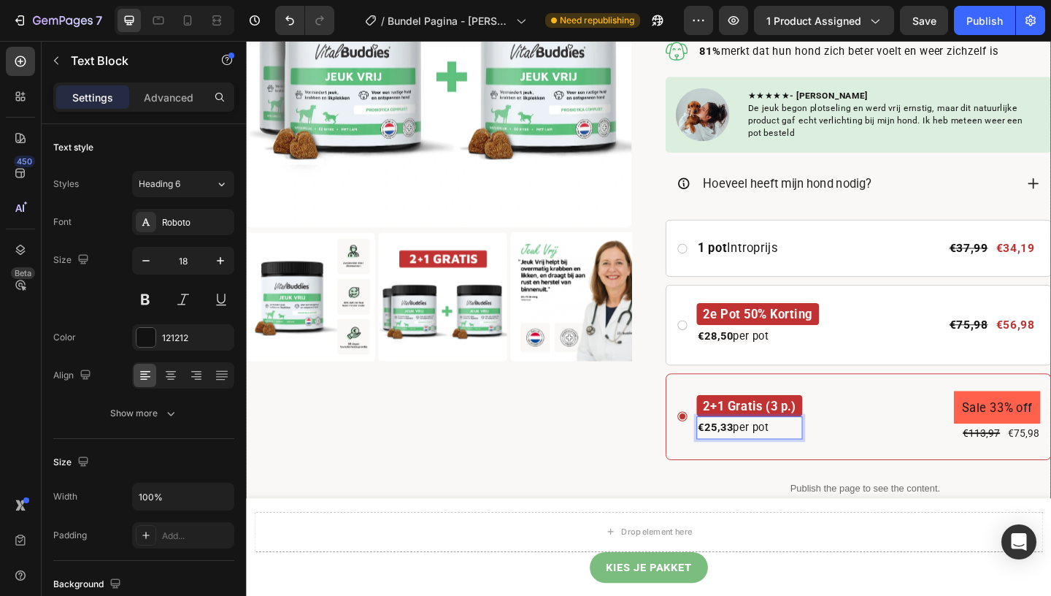
click at [639, 463] on div "Product Images" at bounding box center [456, 326] width 420 height 1007
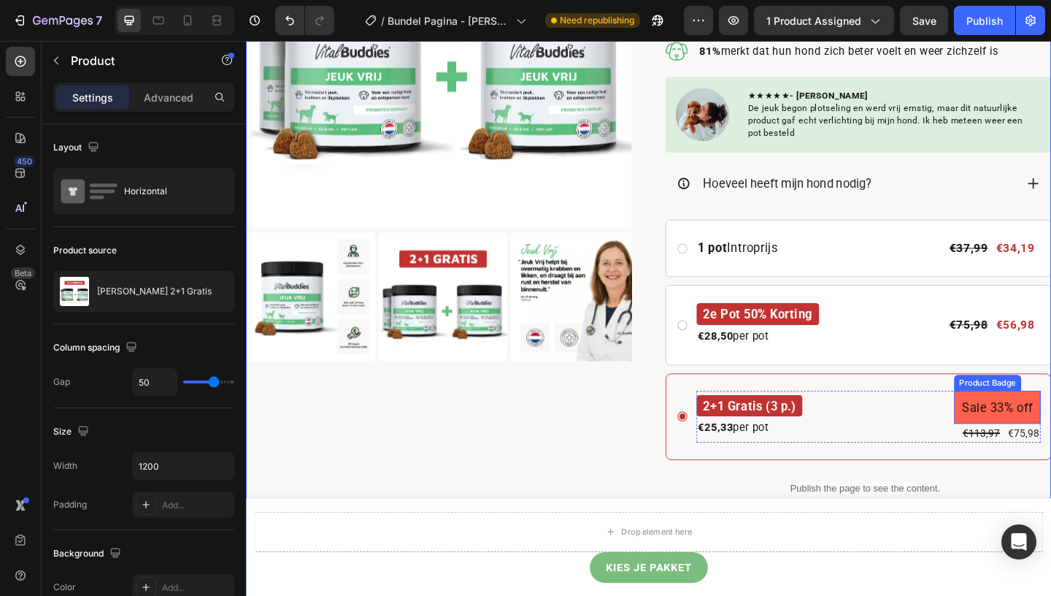
click at [1032, 441] on pre "Sale 33% off" at bounding box center [1063, 439] width 94 height 36
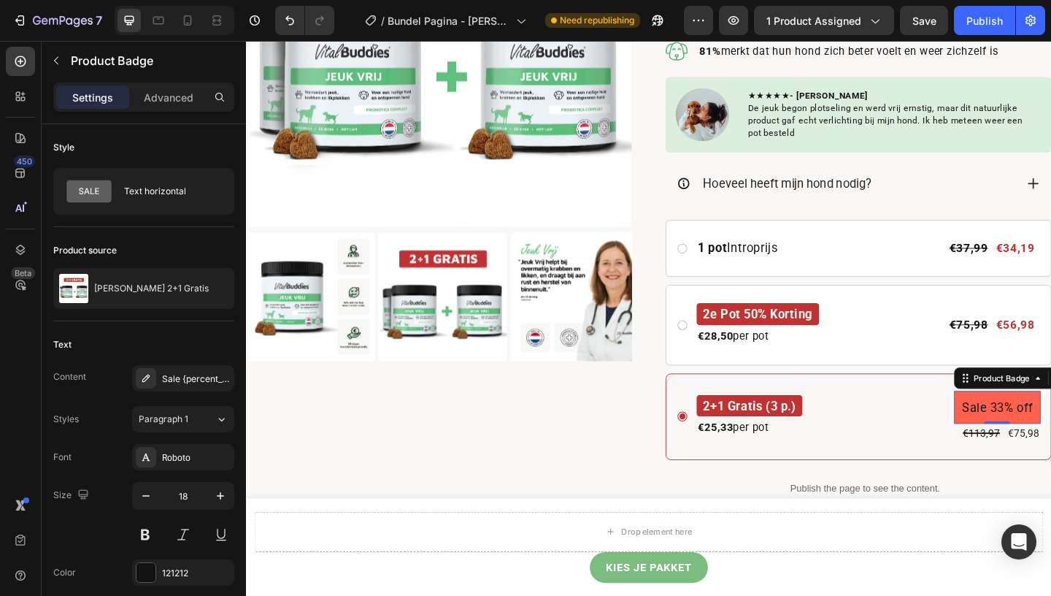
click at [1032, 441] on pre "Sale 33% off" at bounding box center [1063, 439] width 94 height 36
click at [982, 28] on button "Publish" at bounding box center [984, 20] width 61 height 29
